Goal: Information Seeking & Learning: Compare options

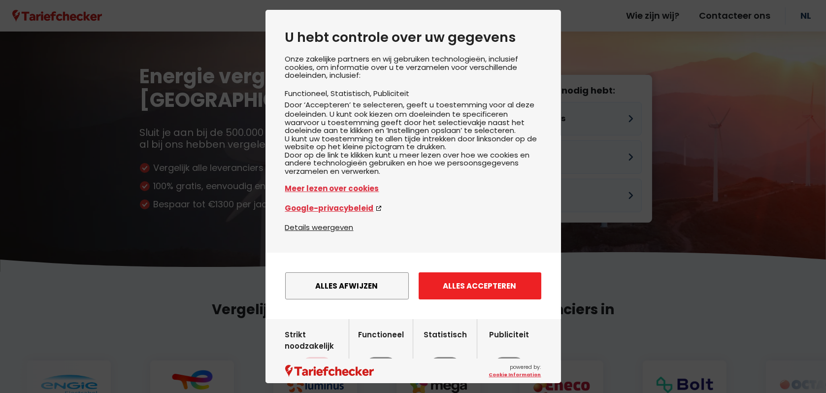
click at [452, 299] on button "Alles accepteren" at bounding box center [480, 285] width 123 height 27
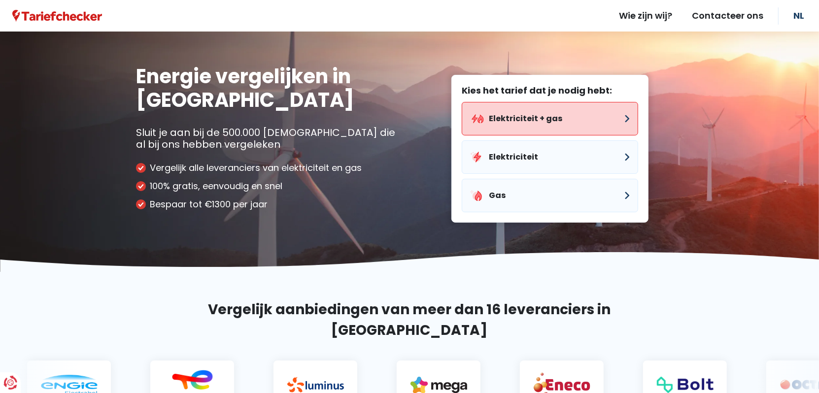
click at [530, 115] on button "Elektriciteit + gas" at bounding box center [549, 118] width 176 height 33
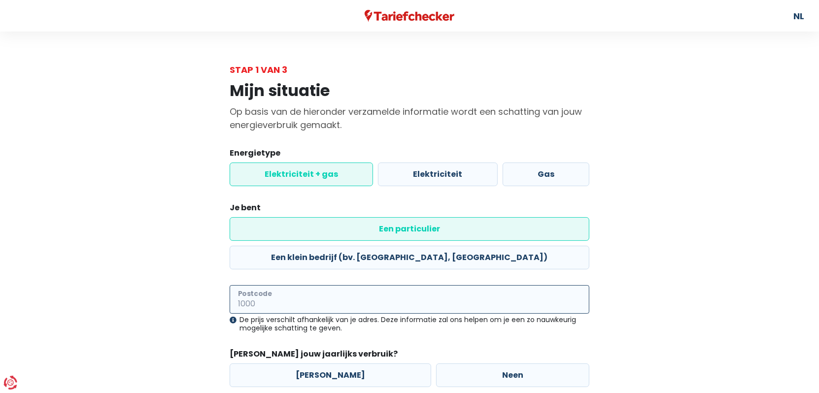
click at [273, 285] on input "Postcode" at bounding box center [410, 299] width 360 height 29
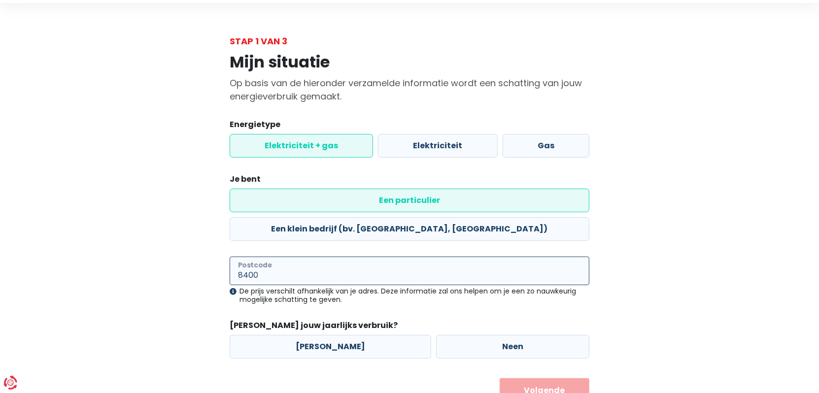
scroll to position [41, 0]
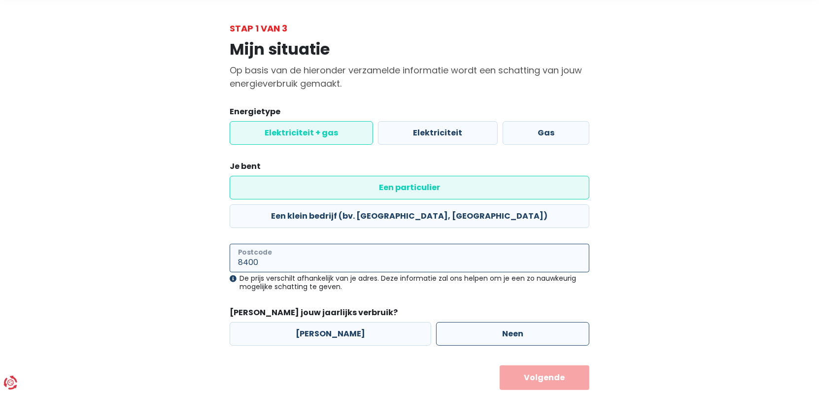
type input "8400"
click at [509, 322] on label "Neen" at bounding box center [512, 334] width 153 height 24
click at [509, 322] on input "Neen" at bounding box center [512, 334] width 153 height 24
radio input "true"
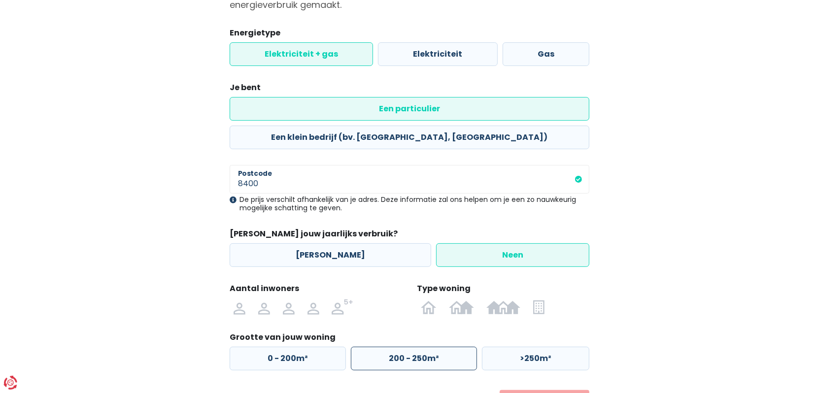
scroll to position [140, 0]
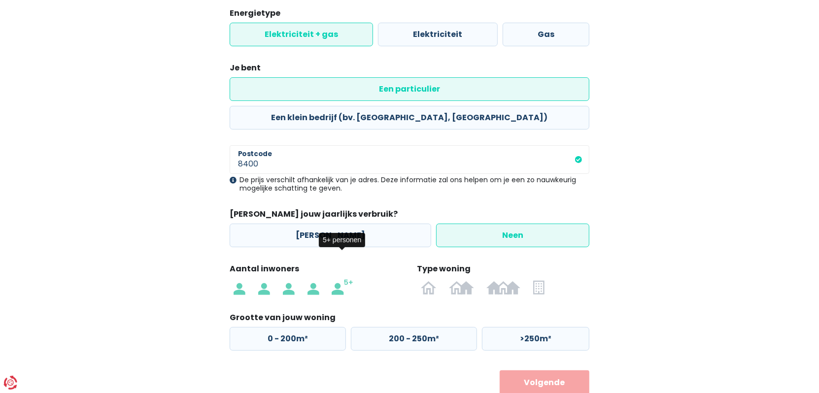
click at [343, 279] on img at bounding box center [342, 287] width 22 height 16
click at [343, 279] on input "radio" at bounding box center [343, 287] width 34 height 16
radio input "true"
click at [427, 279] on img at bounding box center [429, 287] width 16 height 16
click at [427, 279] on input "radio" at bounding box center [428, 287] width 29 height 16
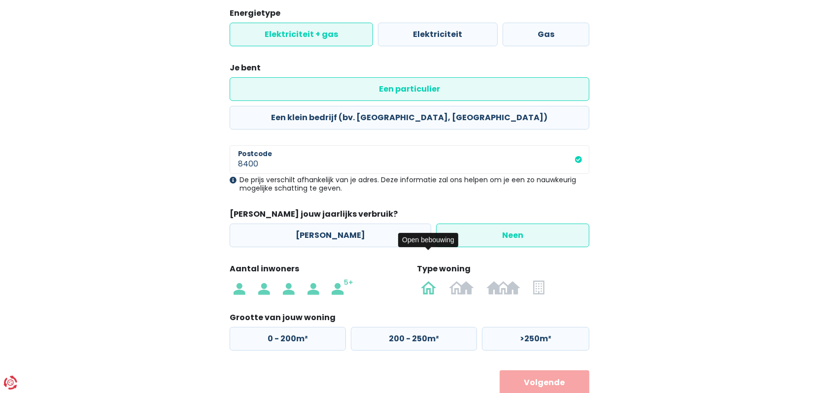
radio input "true"
click at [310, 327] on label "0 - 200m²" at bounding box center [288, 339] width 116 height 24
click at [310, 327] on input "0 - 200m²" at bounding box center [288, 339] width 116 height 24
radio input "true"
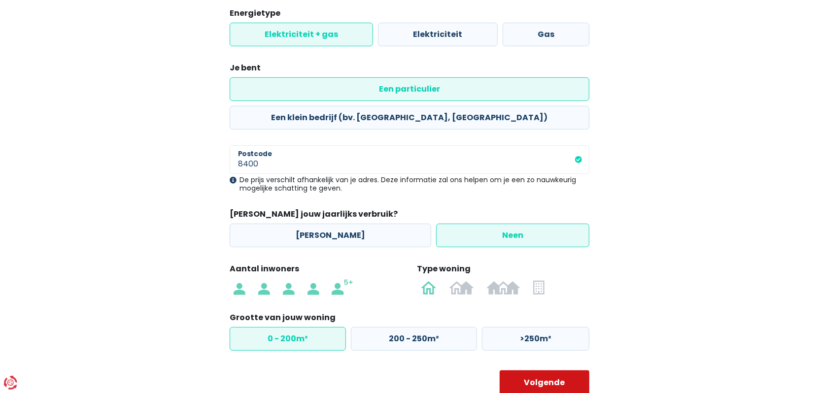
click at [545, 370] on button "Volgende" at bounding box center [544, 382] width 90 height 25
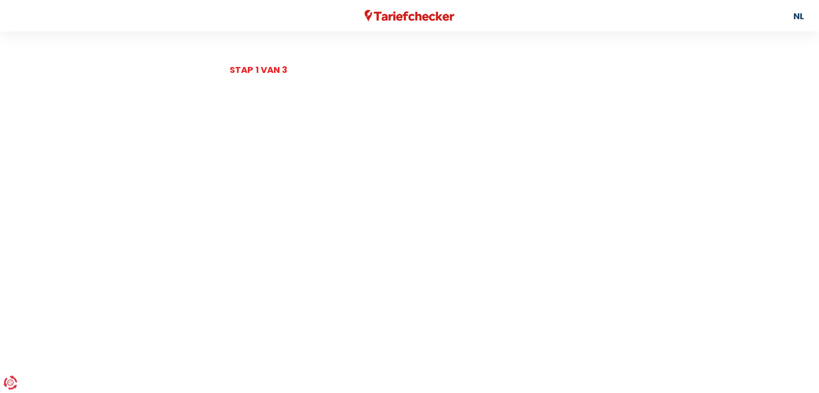
select select
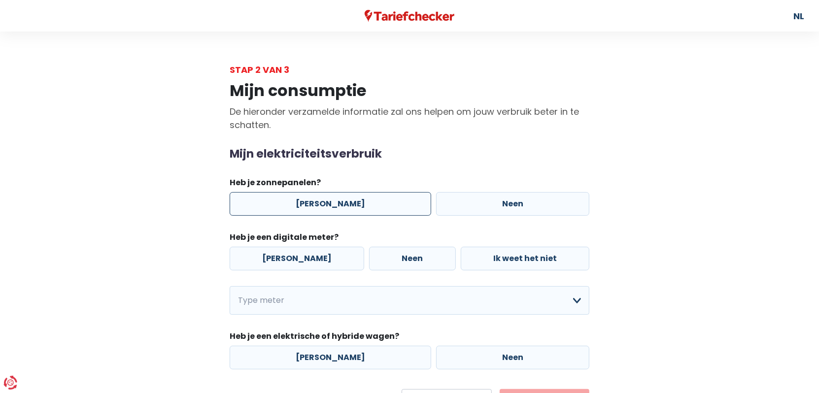
click at [314, 204] on label "[PERSON_NAME]" at bounding box center [330, 204] width 201 height 24
click at [314, 204] on input "[PERSON_NAME]" at bounding box center [330, 204] width 201 height 24
radio input "true"
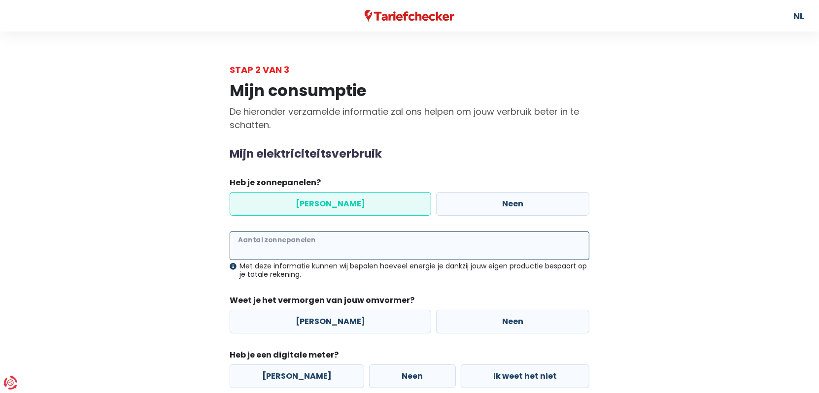
click at [300, 249] on input "Aantal zonnepanelen" at bounding box center [410, 245] width 360 height 29
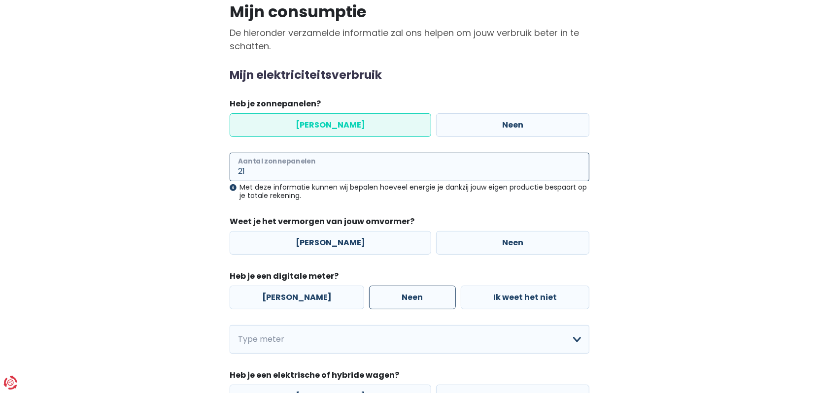
scroll to position [99, 0]
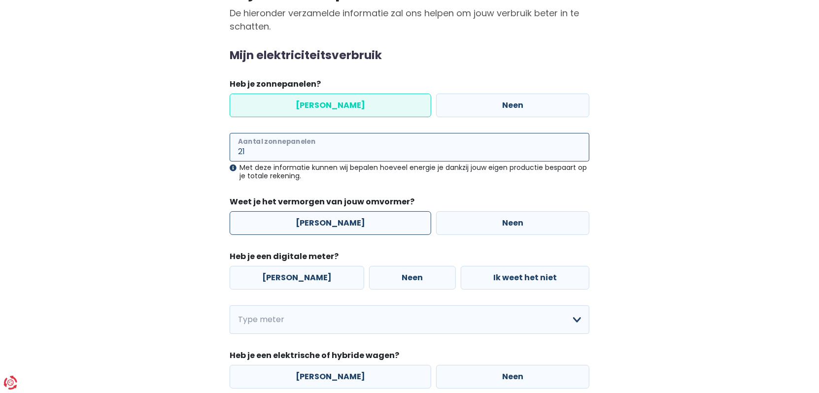
type input "21"
click at [322, 226] on label "[PERSON_NAME]" at bounding box center [330, 223] width 201 height 24
click at [322, 226] on input "[PERSON_NAME]" at bounding box center [330, 223] width 201 height 24
radio input "true"
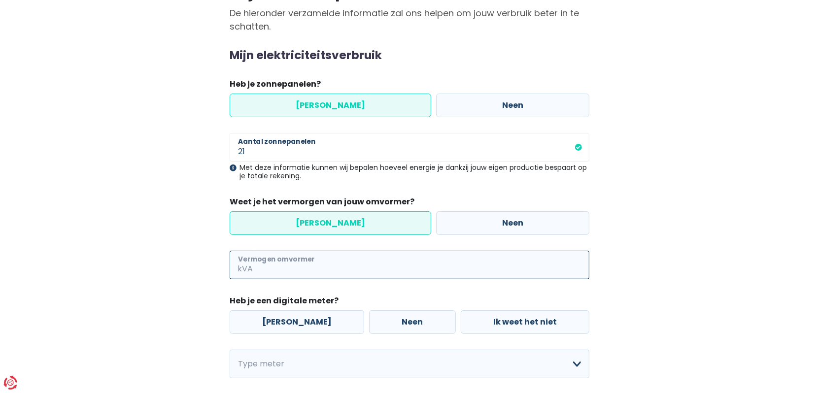
click at [307, 264] on input "Vermogen omvormer" at bounding box center [422, 265] width 334 height 29
type input "5"
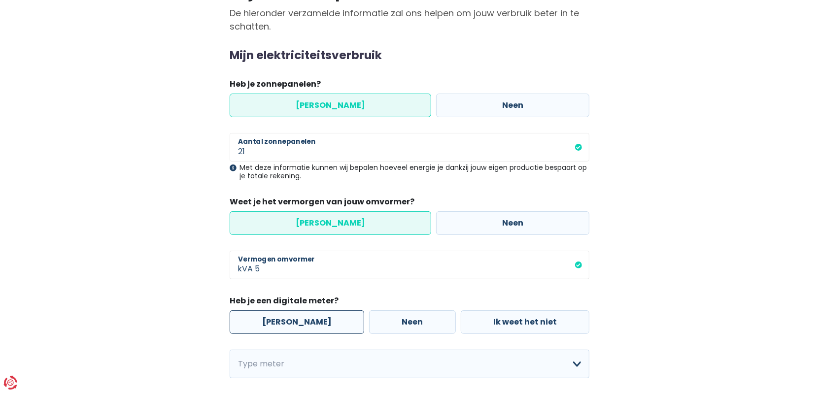
click at [282, 325] on label "[PERSON_NAME]" at bounding box center [297, 322] width 134 height 24
click at [282, 325] on input "[PERSON_NAME]" at bounding box center [297, 322] width 134 height 24
radio input "true"
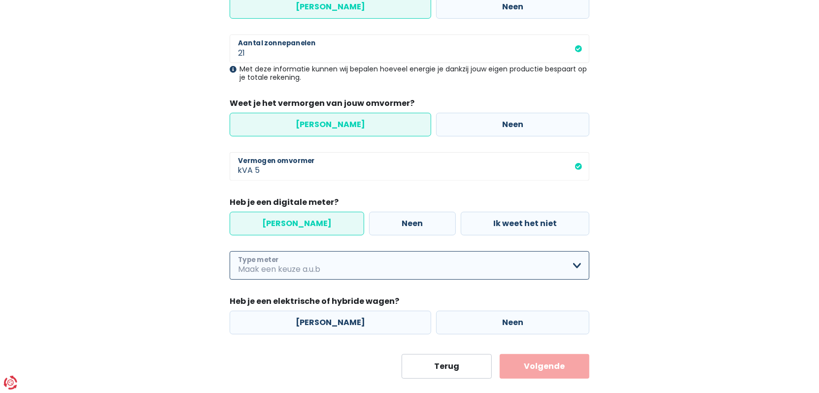
click at [288, 264] on select "Enkelvoudig Tweevoudig Enkelvoudig + uitsluitend nachttarief Tweevoudig + uitsl…" at bounding box center [410, 265] width 360 height 29
select select "day_single_rate"
click at [230, 251] on select "Enkelvoudig Tweevoudig Enkelvoudig + uitsluitend nachttarief Tweevoudig + uitsl…" at bounding box center [410, 265] width 360 height 29
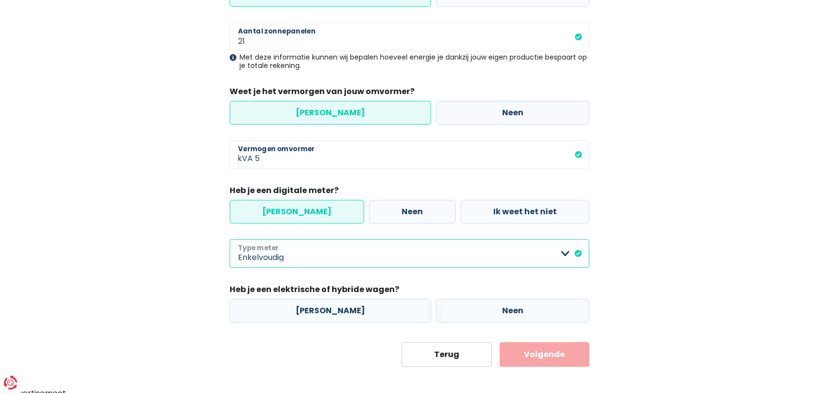
scroll to position [214, 0]
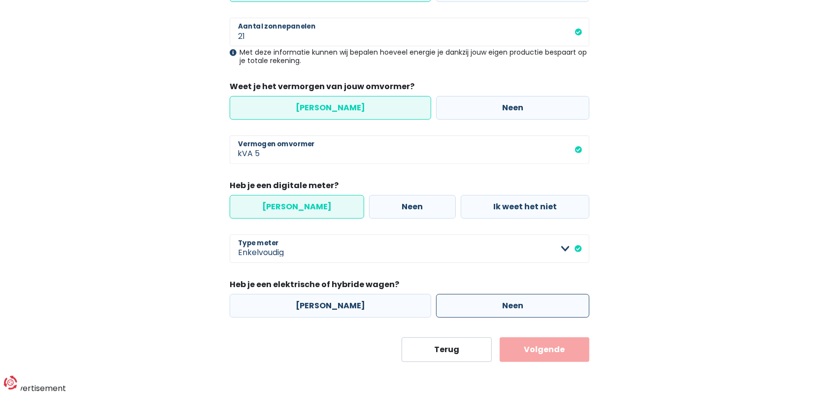
click at [464, 310] on label "Neen" at bounding box center [512, 306] width 153 height 24
click at [464, 310] on input "Neen" at bounding box center [512, 306] width 153 height 24
radio input "true"
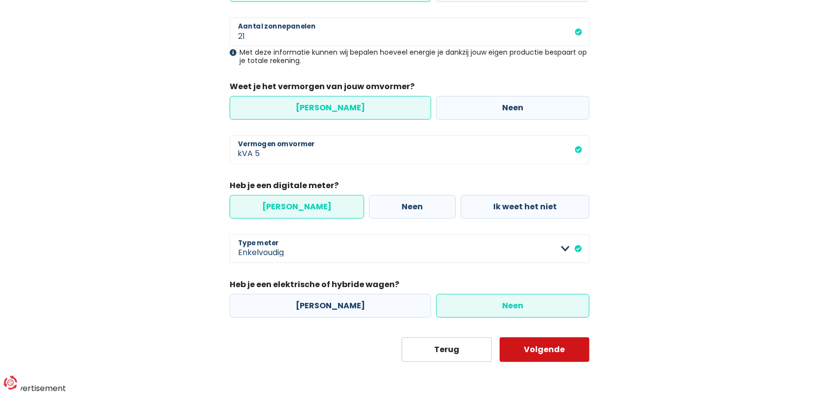
click at [543, 349] on button "Volgende" at bounding box center [544, 349] width 90 height 25
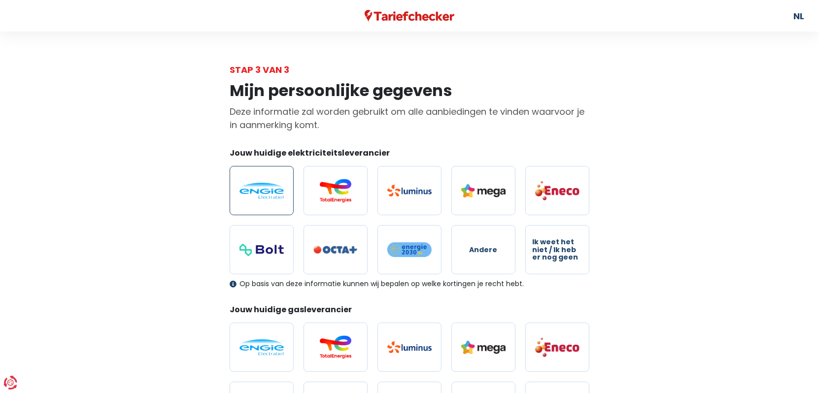
click at [249, 190] on img at bounding box center [261, 191] width 44 height 16
click at [249, 190] on input "radio" at bounding box center [262, 190] width 64 height 49
radio input "true"
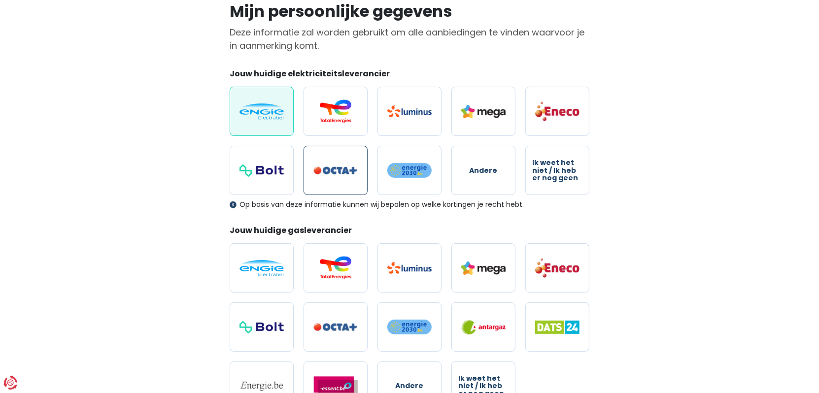
scroll to position [99, 0]
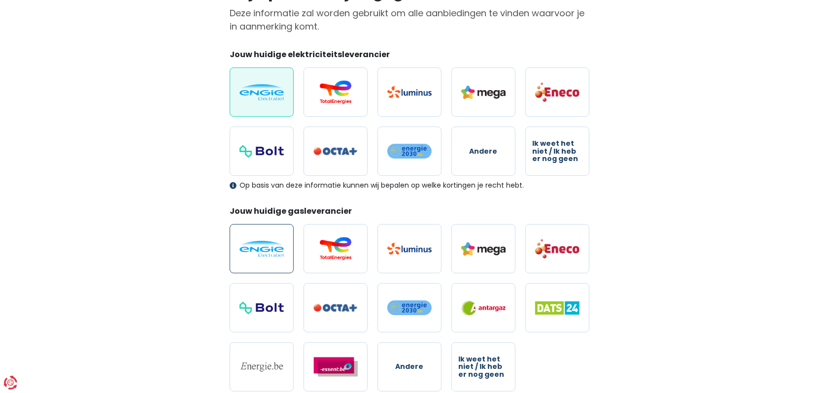
click at [259, 248] on img at bounding box center [261, 249] width 44 height 16
click at [259, 248] on input "radio" at bounding box center [262, 248] width 64 height 49
radio input "true"
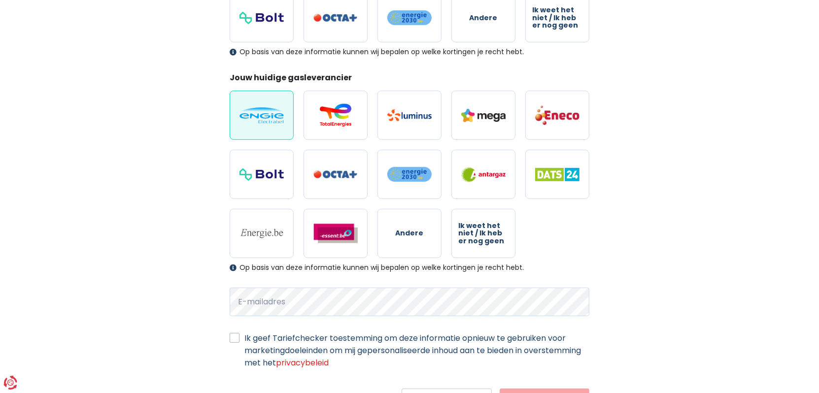
scroll to position [281, 0]
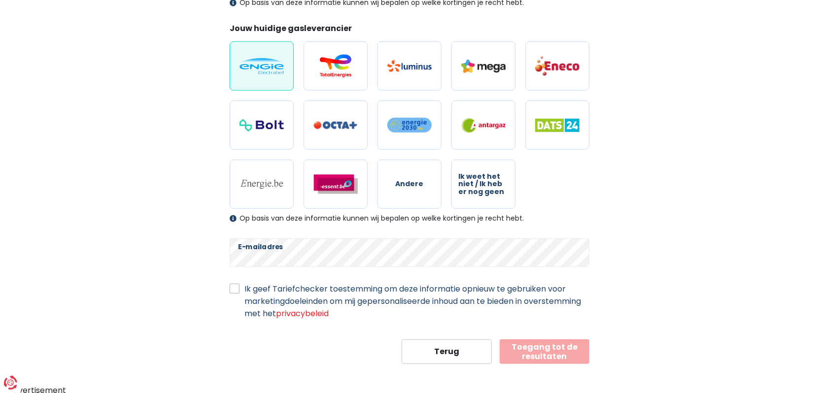
click at [244, 288] on label "Ik geef Tariefchecker toestemming om deze informatie opnieuw te gebruiken voor …" at bounding box center [416, 301] width 345 height 37
click at [235, 288] on input "Ik geef Tariefchecker toestemming om deze informatie opnieuw te gebruiken voor …" at bounding box center [235, 288] width 10 height 10
checkbox input "true"
click at [543, 349] on button "Toegang tot de resultaten" at bounding box center [544, 351] width 90 height 25
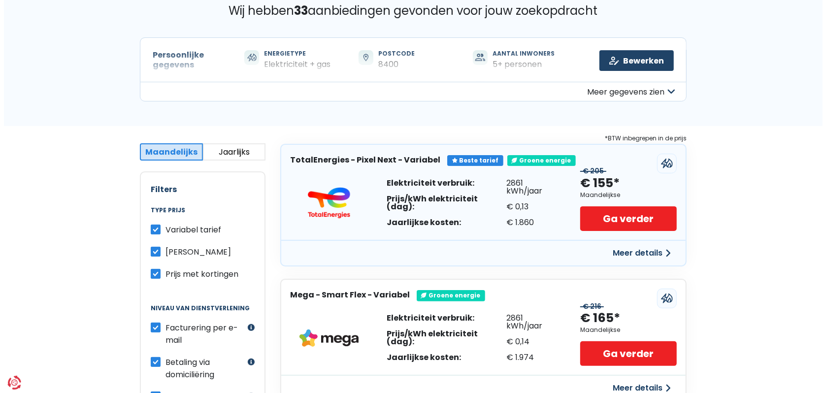
scroll to position [99, 0]
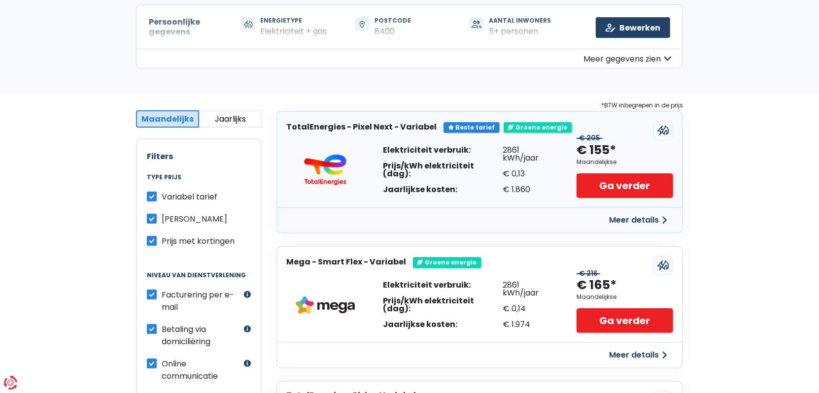
click at [634, 217] on button "Meer details" at bounding box center [638, 220] width 70 height 18
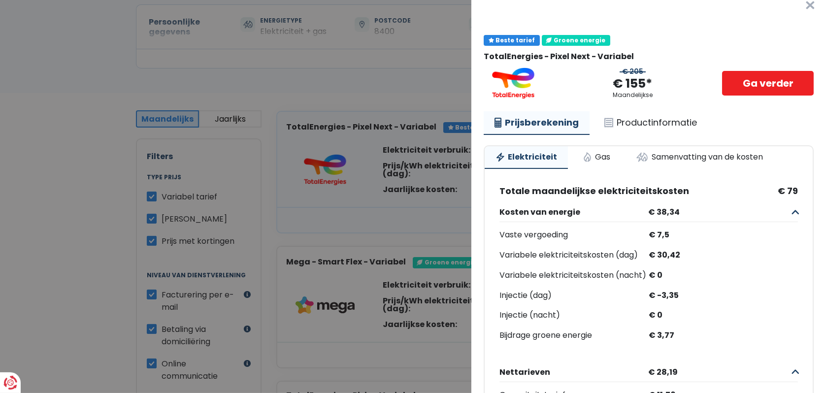
scroll to position [0, 0]
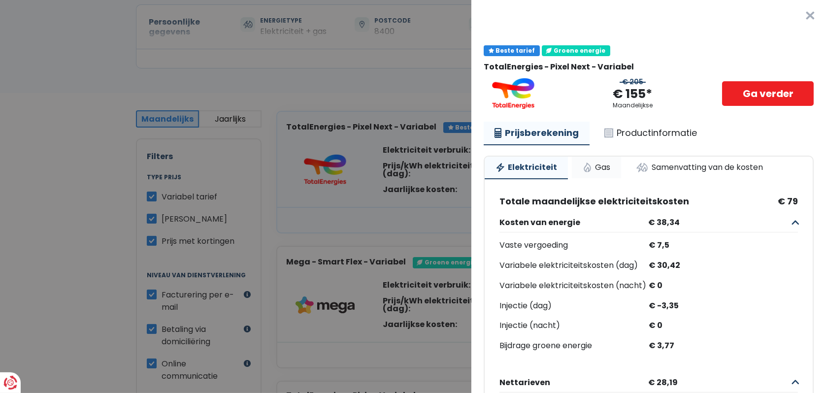
click at [600, 166] on link "Gas" at bounding box center [596, 168] width 49 height 22
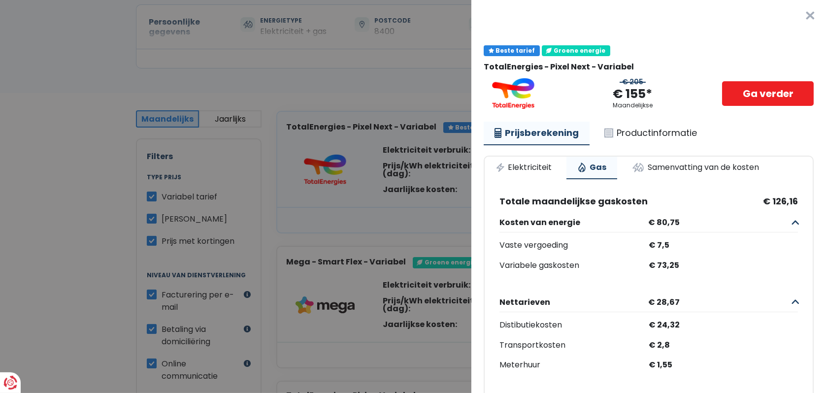
click at [797, 12] on button "×" at bounding box center [810, 16] width 32 height 32
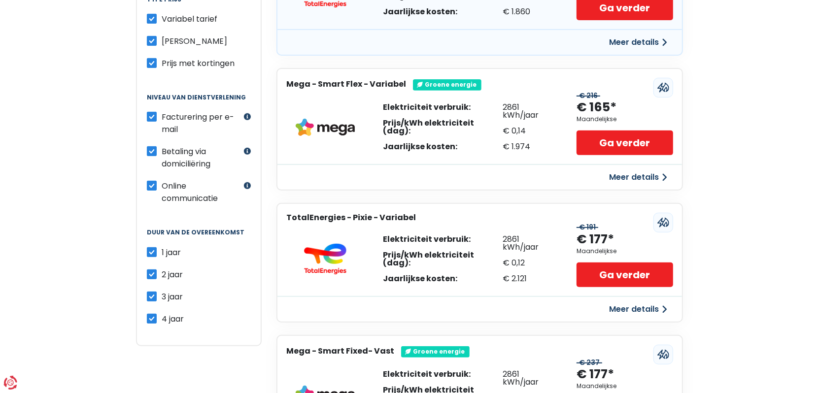
scroll to position [296, 0]
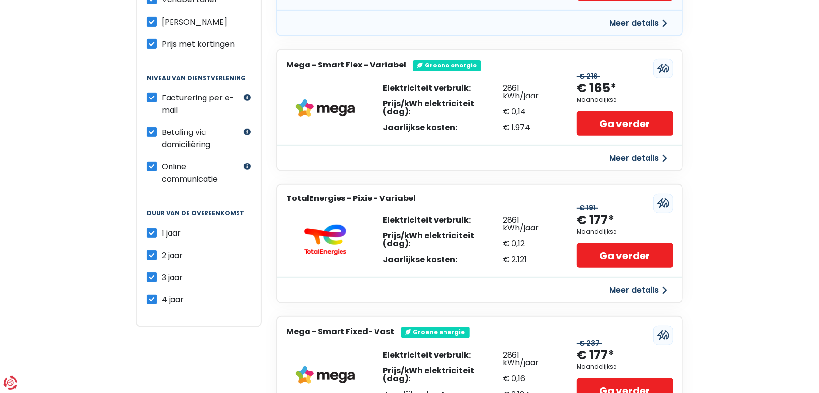
click at [162, 249] on label "2 jaar" at bounding box center [172, 255] width 21 height 12
click at [148, 249] on input "2 jaar" at bounding box center [152, 254] width 10 height 10
checkbox input "false"
click at [162, 271] on label "3 jaar" at bounding box center [172, 277] width 21 height 12
click at [149, 271] on input "3 jaar" at bounding box center [152, 276] width 10 height 10
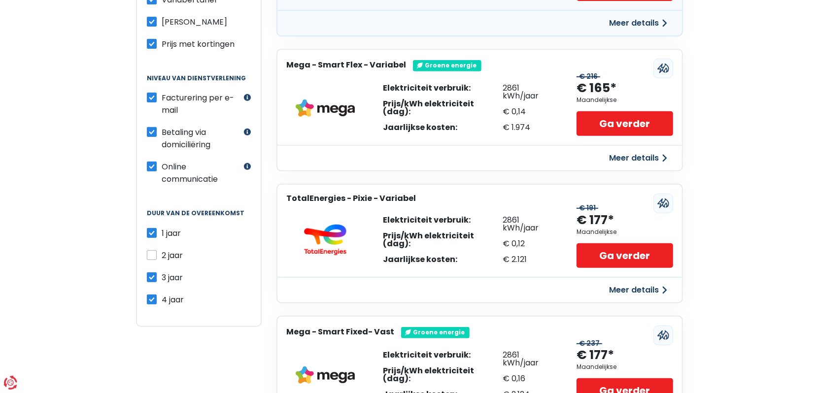
checkbox input "false"
click at [162, 294] on label "4 jaar" at bounding box center [173, 300] width 22 height 12
click at [148, 294] on input "4 jaar" at bounding box center [152, 299] width 10 height 10
checkbox input "false"
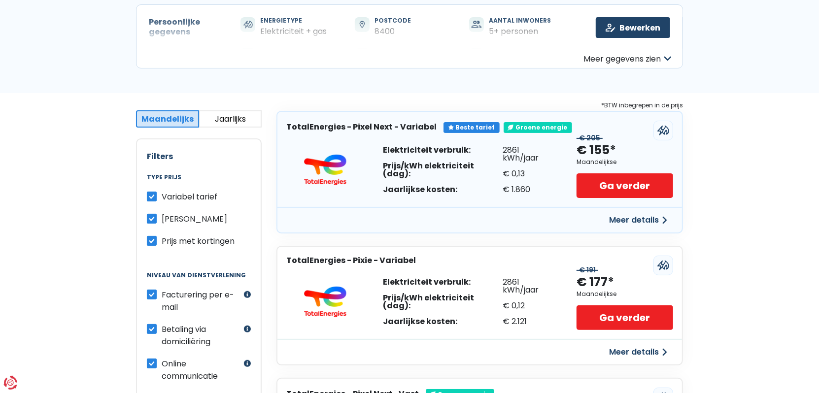
scroll to position [197, 0]
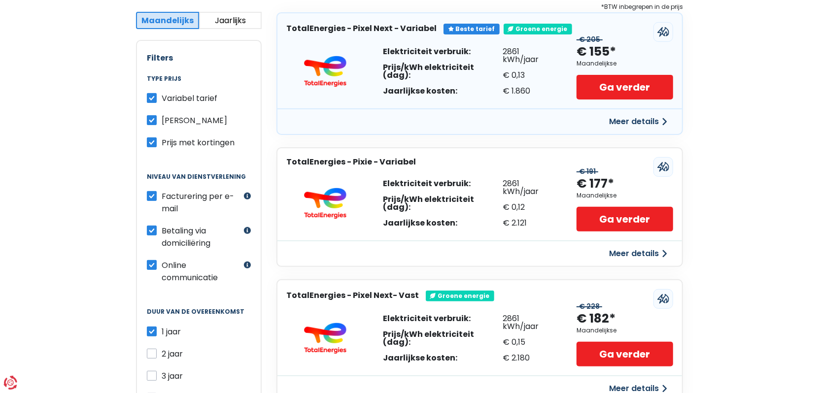
click at [162, 226] on label "Betaling via domiciliëring" at bounding box center [202, 237] width 80 height 25
click at [149, 226] on input "Betaling via domiciliëring" at bounding box center [152, 230] width 10 height 10
checkbox input "false"
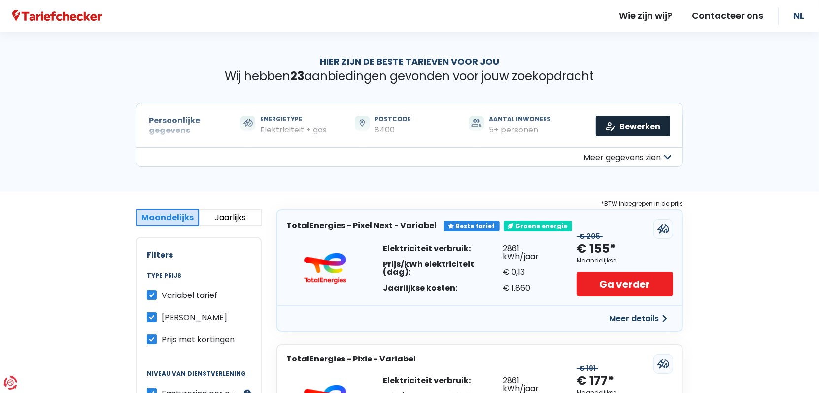
click at [634, 125] on link "Bewerken" at bounding box center [632, 126] width 74 height 21
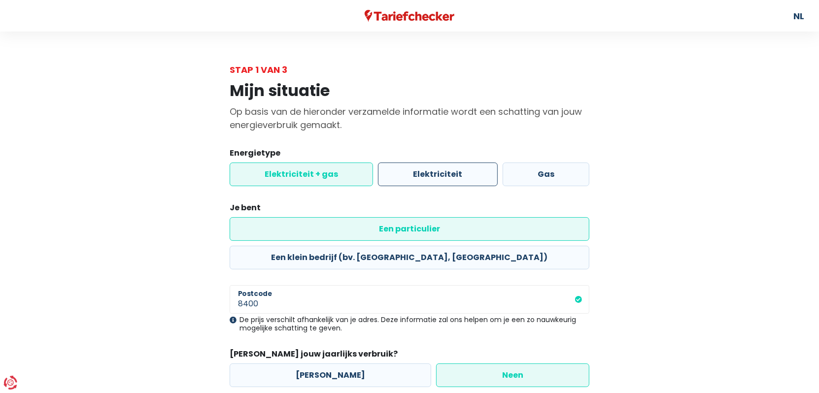
click at [455, 171] on label "Elektriciteit" at bounding box center [437, 175] width 119 height 24
click at [455, 171] on input "Elektriciteit" at bounding box center [437, 175] width 119 height 24
radio input "true"
radio input "false"
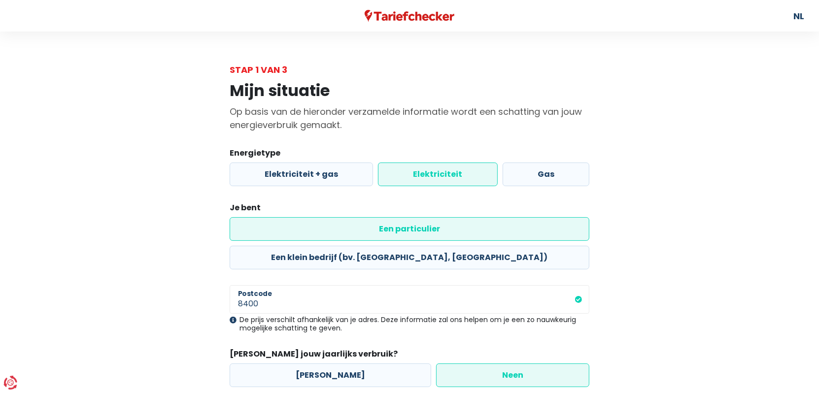
scroll to position [99, 0]
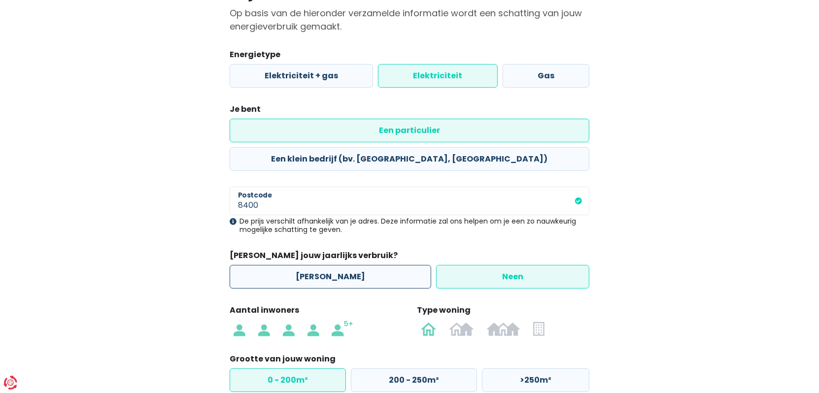
click at [315, 265] on label "[PERSON_NAME]" at bounding box center [330, 277] width 201 height 24
click at [315, 265] on input "[PERSON_NAME]" at bounding box center [330, 277] width 201 height 24
radio input "true"
radio input "false"
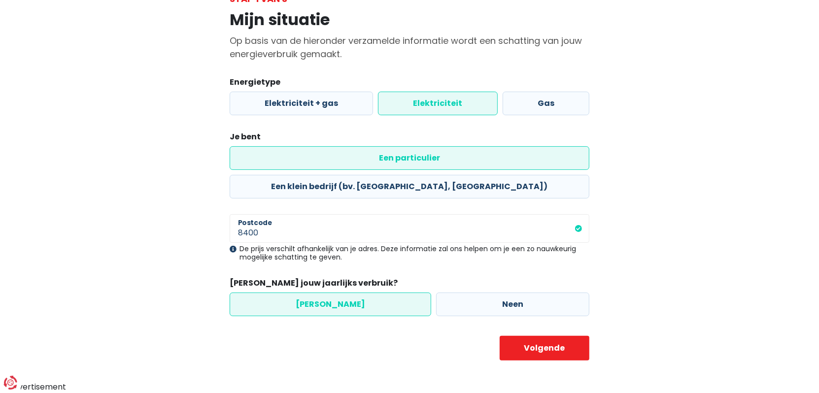
scroll to position [41, 0]
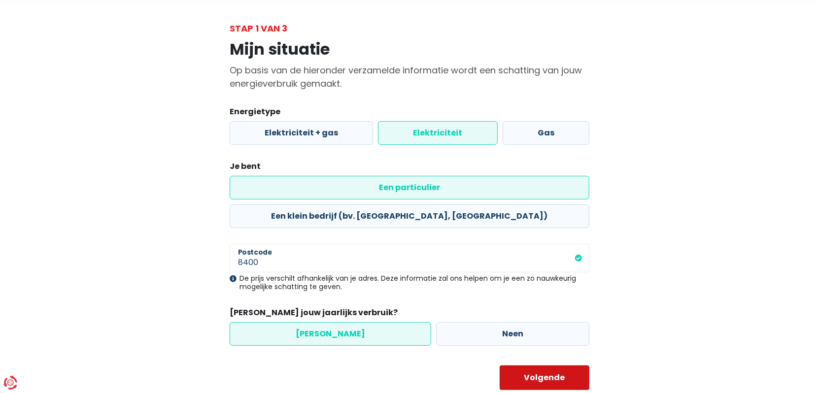
click at [533, 365] on button "Volgende" at bounding box center [544, 377] width 90 height 25
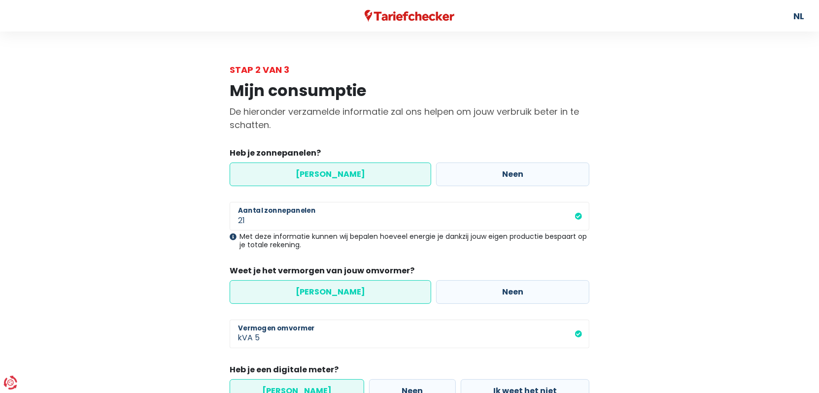
click at [331, 175] on label "[PERSON_NAME]" at bounding box center [330, 175] width 201 height 24
click at [331, 175] on input "[PERSON_NAME]" at bounding box center [330, 175] width 201 height 24
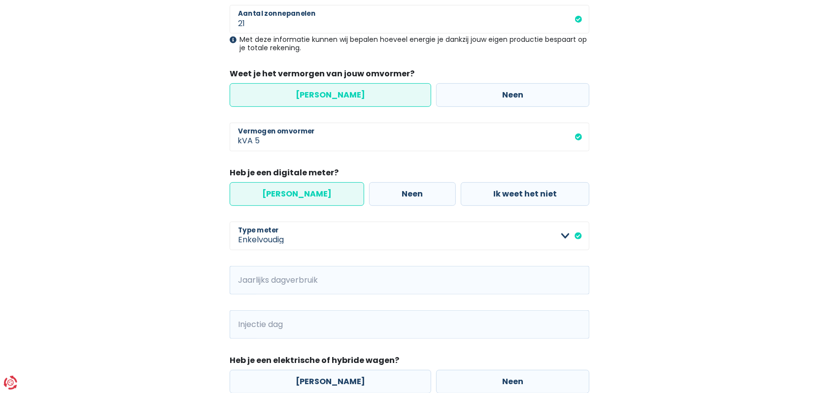
scroll to position [273, 0]
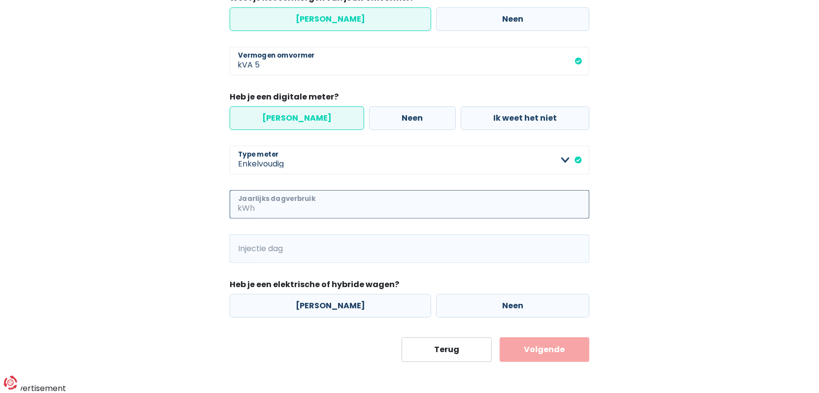
click at [289, 207] on input "Jaarlijks dagverbruik" at bounding box center [423, 204] width 332 height 29
type input "4193"
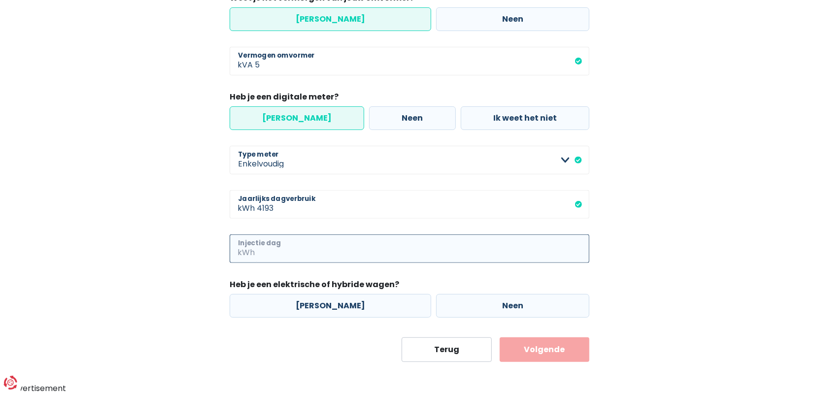
click at [317, 243] on input "Injectie dag" at bounding box center [423, 248] width 332 height 29
type input "4393"
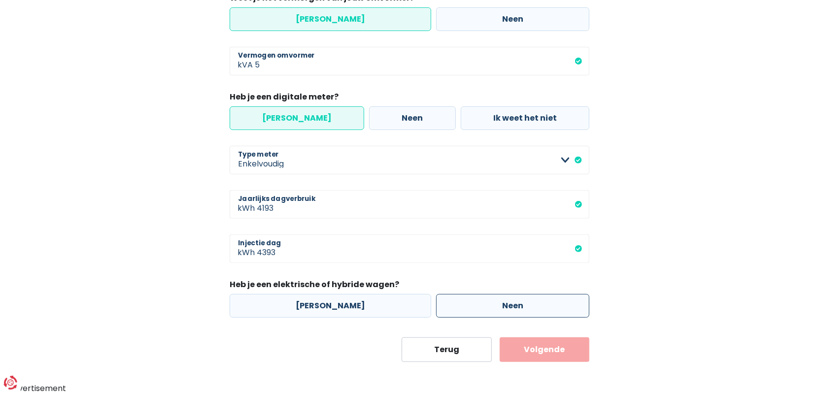
click at [520, 311] on label "Neen" at bounding box center [512, 306] width 153 height 24
click at [520, 311] on input "Neen" at bounding box center [512, 306] width 153 height 24
radio input "true"
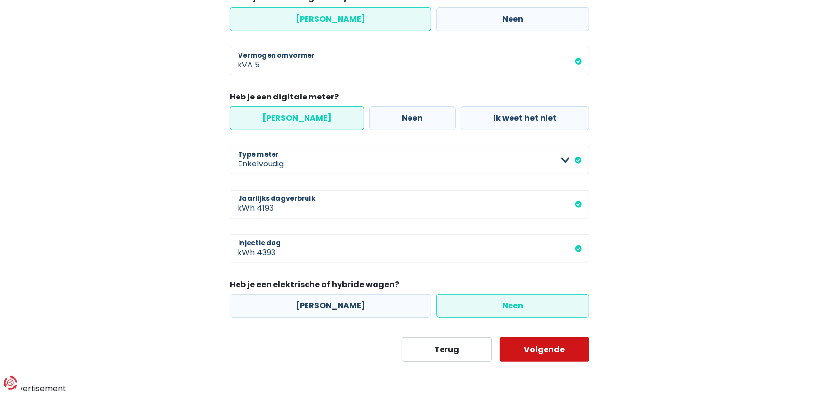
click at [548, 349] on button "Volgende" at bounding box center [544, 349] width 90 height 25
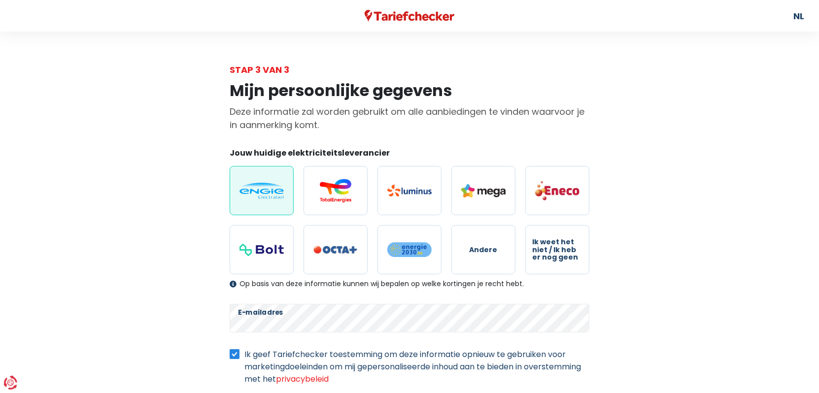
click at [264, 197] on img at bounding box center [261, 191] width 44 height 16
click at [264, 197] on input "radio" at bounding box center [262, 190] width 64 height 49
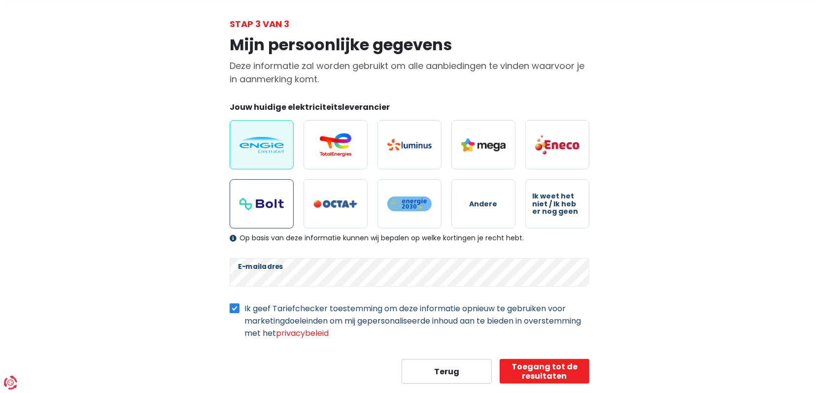
scroll to position [66, 0]
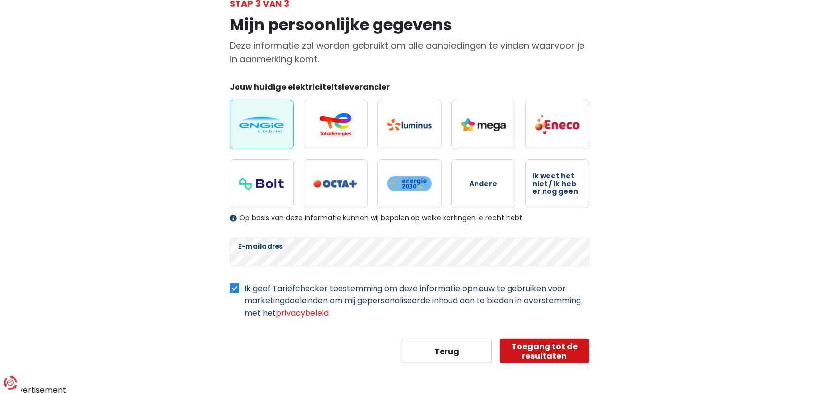
click at [532, 347] on button "Toegang tot de resultaten" at bounding box center [544, 351] width 90 height 25
